Goal: Download file/media

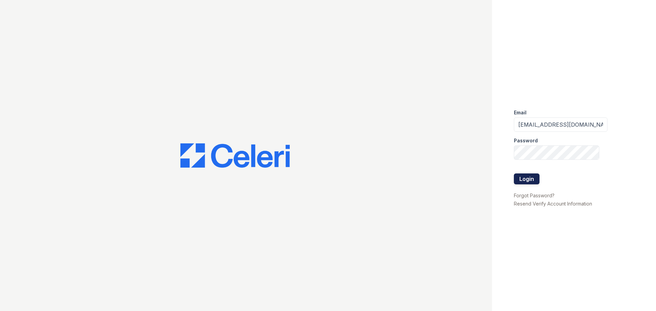
click at [525, 180] on button "Login" at bounding box center [527, 179] width 26 height 11
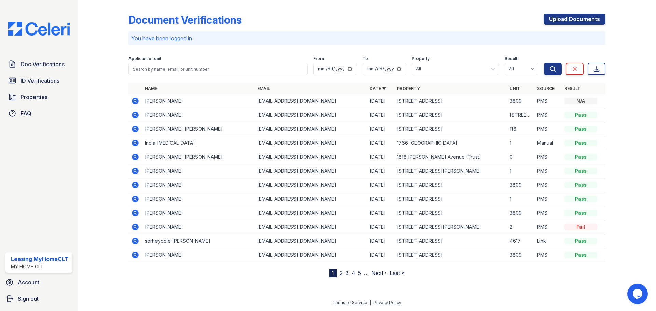
click at [136, 114] on icon at bounding box center [135, 115] width 7 height 7
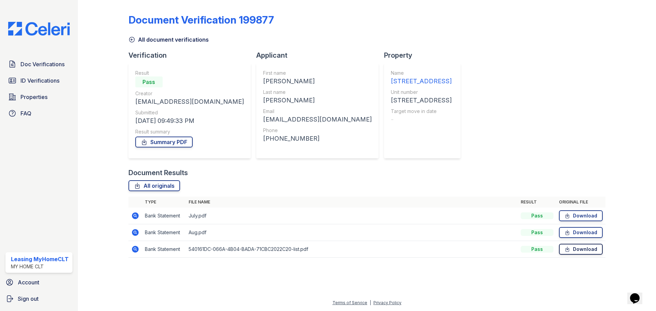
click at [574, 250] on link "Download" at bounding box center [581, 249] width 44 height 11
click at [577, 217] on link "Download" at bounding box center [581, 215] width 44 height 11
click at [580, 233] on link "Download" at bounding box center [581, 232] width 44 height 11
